Goal: Navigation & Orientation: Find specific page/section

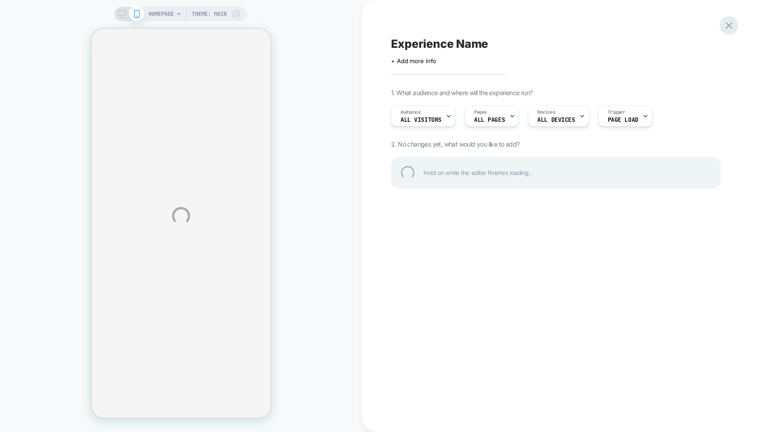
click at [730, 25] on div at bounding box center [728, 25] width 19 height 19
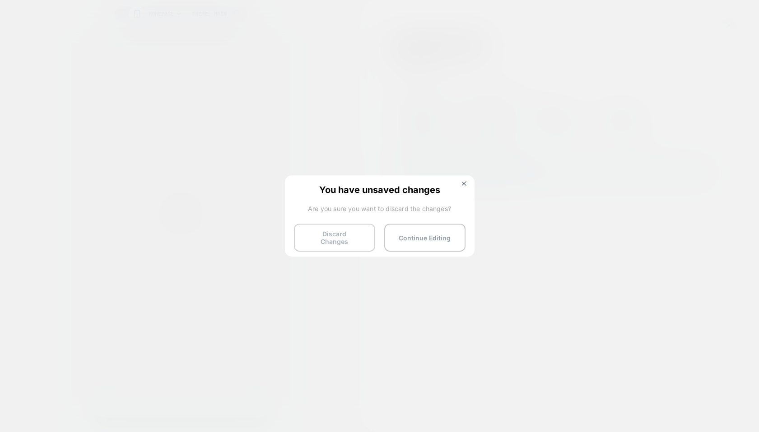
click at [340, 236] on button "Discard Changes" at bounding box center [334, 238] width 81 height 28
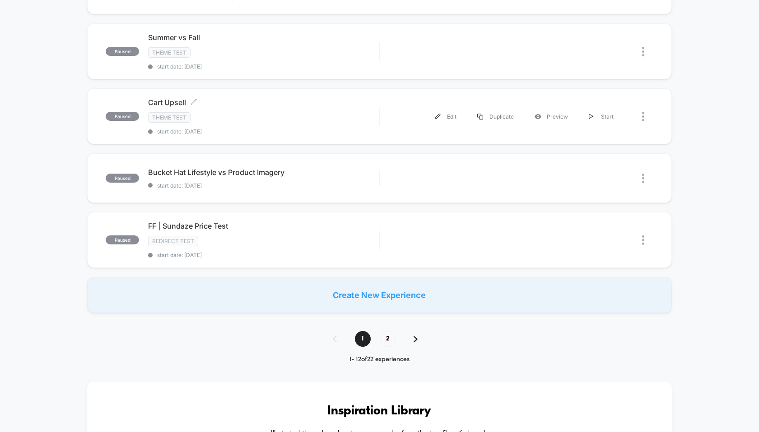
scroll to position [553, 0]
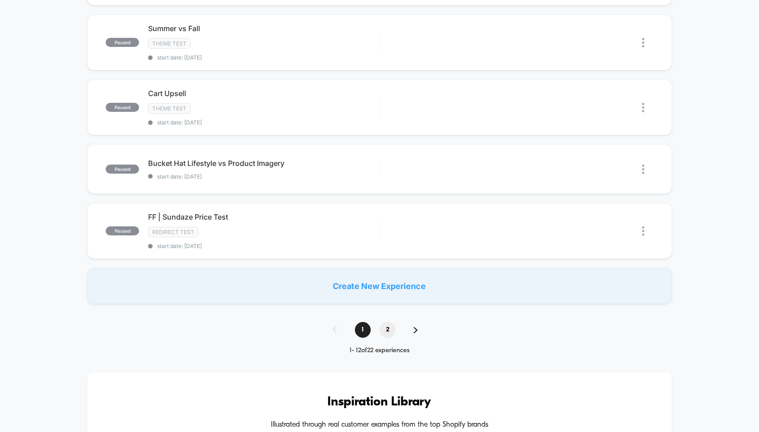
click at [386, 332] on span "2" at bounding box center [388, 330] width 16 height 16
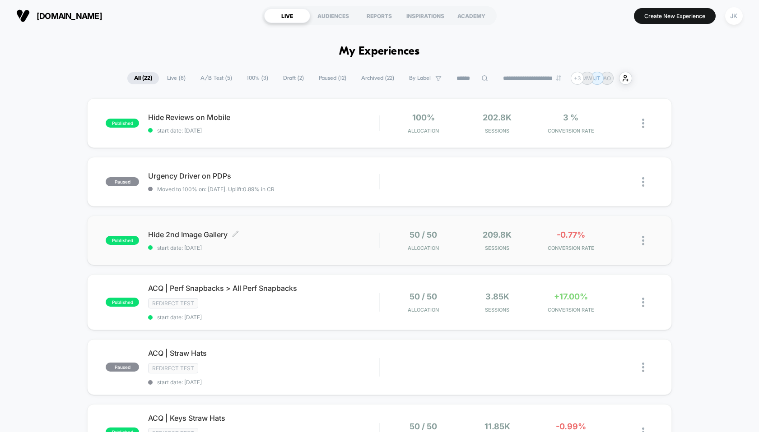
click at [198, 233] on span "Hide 2nd Image Gallery Click to edit experience details" at bounding box center [263, 234] width 231 height 9
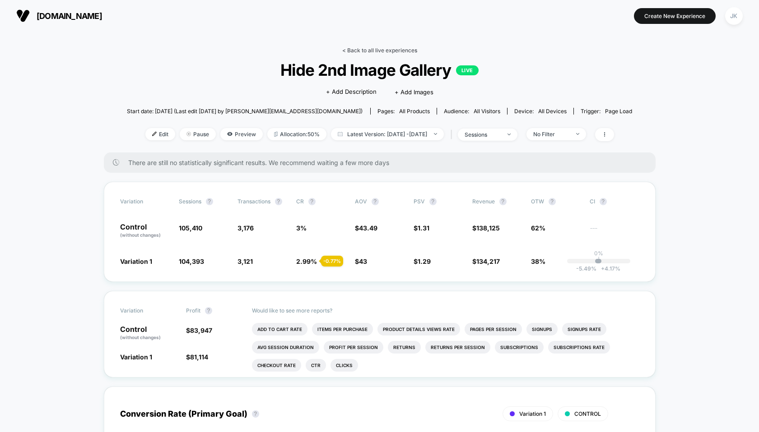
click at [362, 49] on link "< Back to all live experiences" at bounding box center [379, 50] width 75 height 7
